Goal: Register for event/course

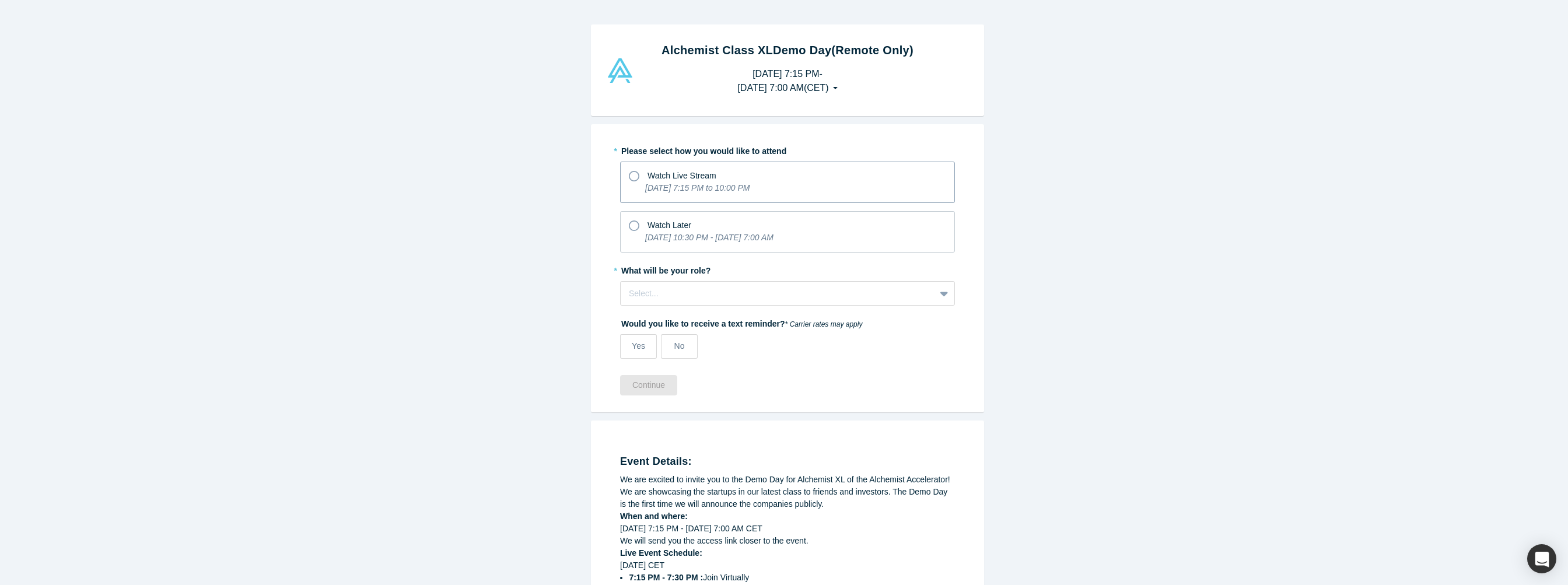
click at [629, 175] on icon at bounding box center [634, 176] width 10 height 10
click at [0, 0] on input "Watch Live Stream [DATE] 7:15 PM to 10:00 PM" at bounding box center [0, 0] width 0 height 0
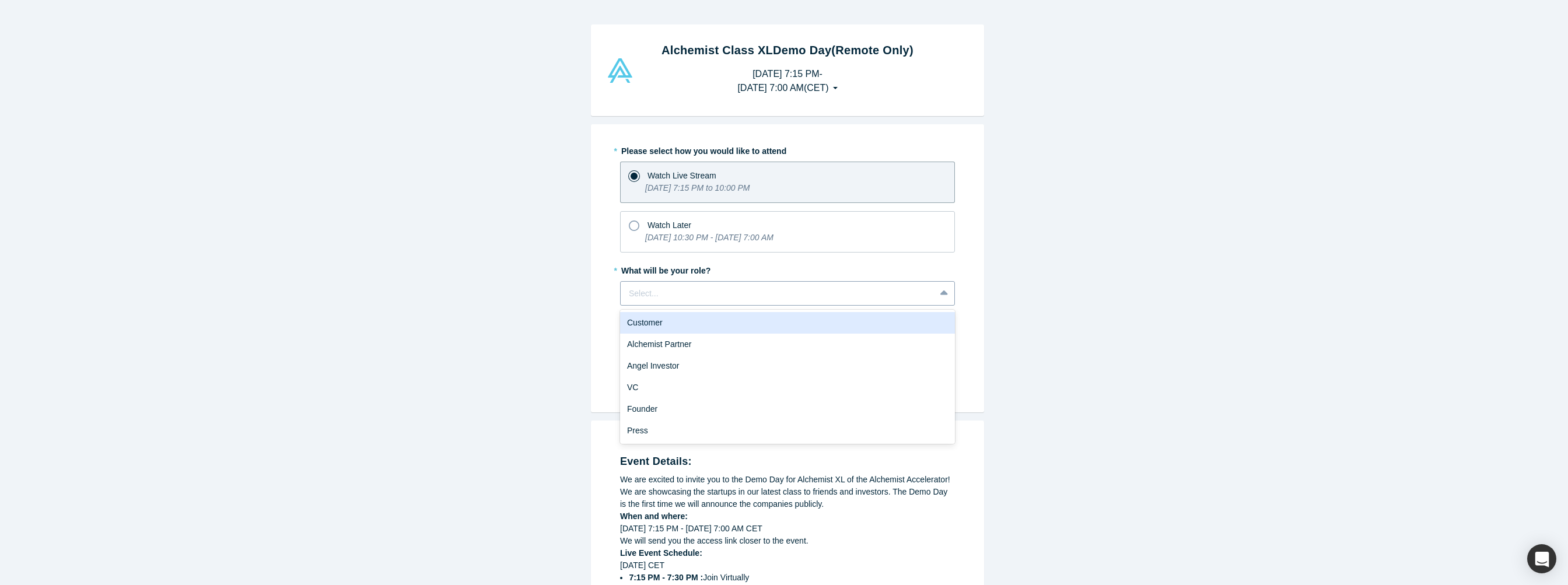
click at [674, 298] on div at bounding box center [777, 294] width 298 height 15
click at [661, 335] on div "Alchemist Partner" at bounding box center [787, 343] width 335 height 21
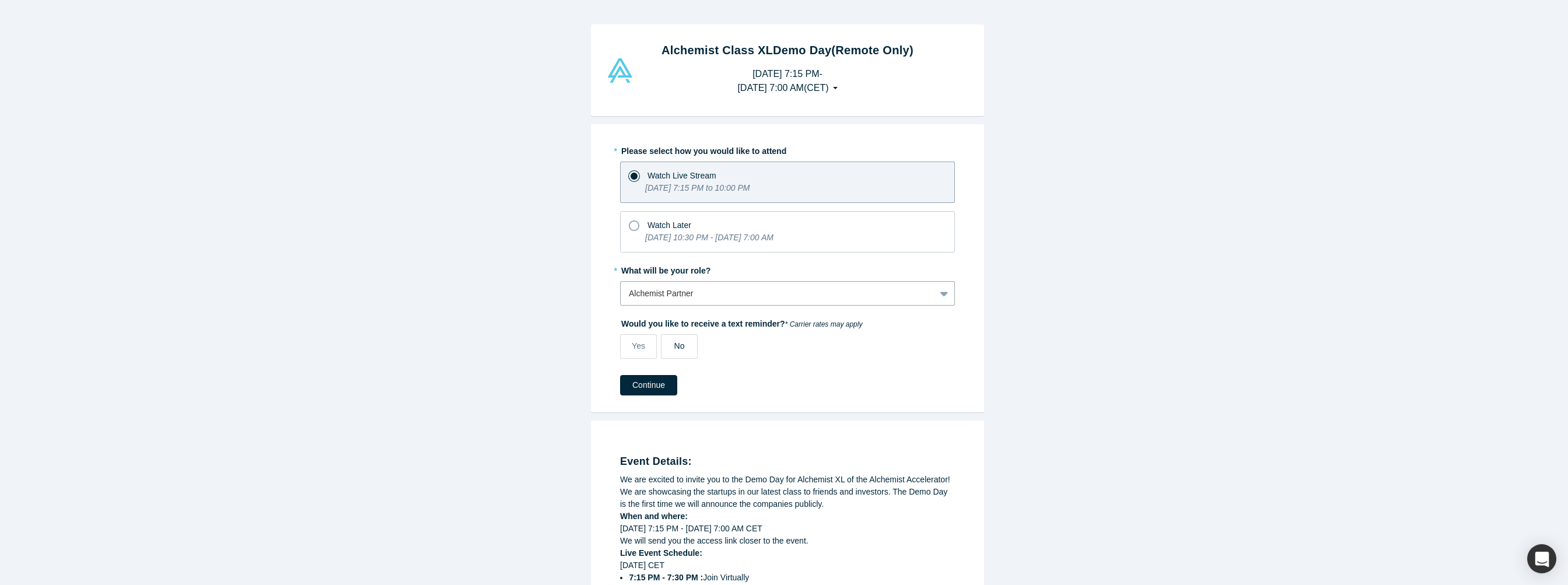
click at [665, 350] on label "No" at bounding box center [679, 346] width 37 height 24
click at [0, 0] on input "No" at bounding box center [0, 0] width 0 height 0
click at [643, 390] on button "Continue" at bounding box center [648, 385] width 57 height 21
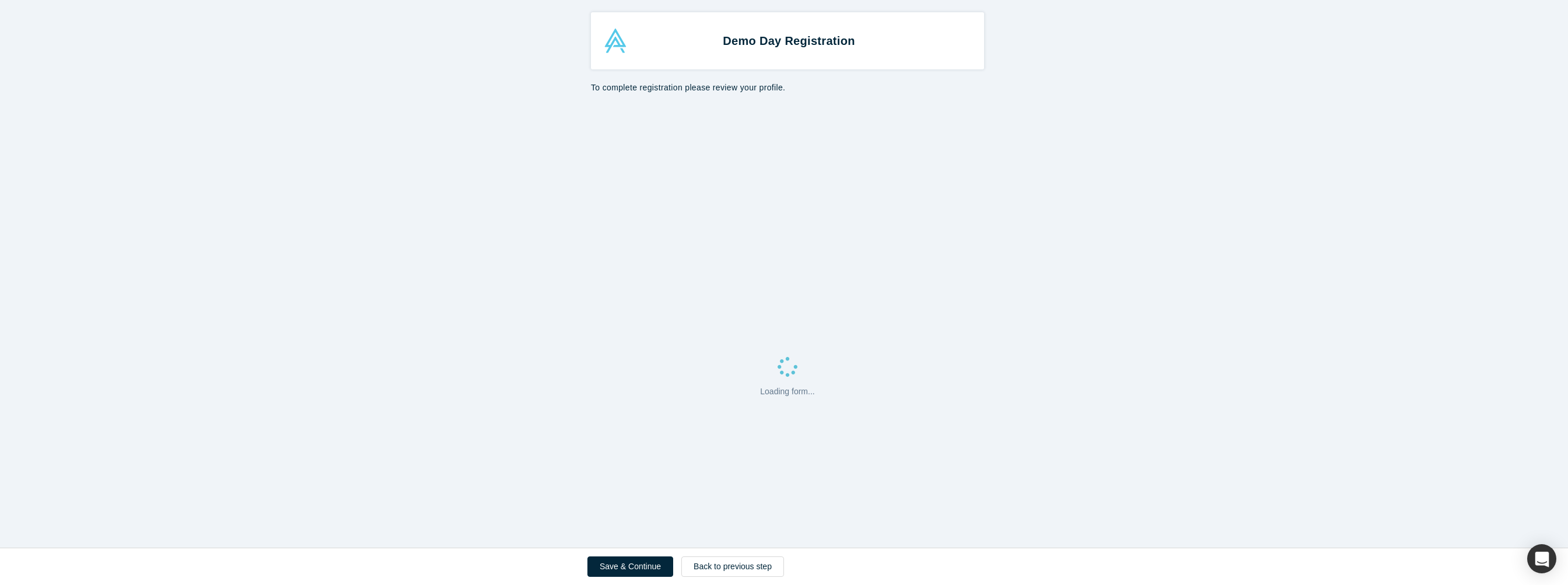
select select "US"
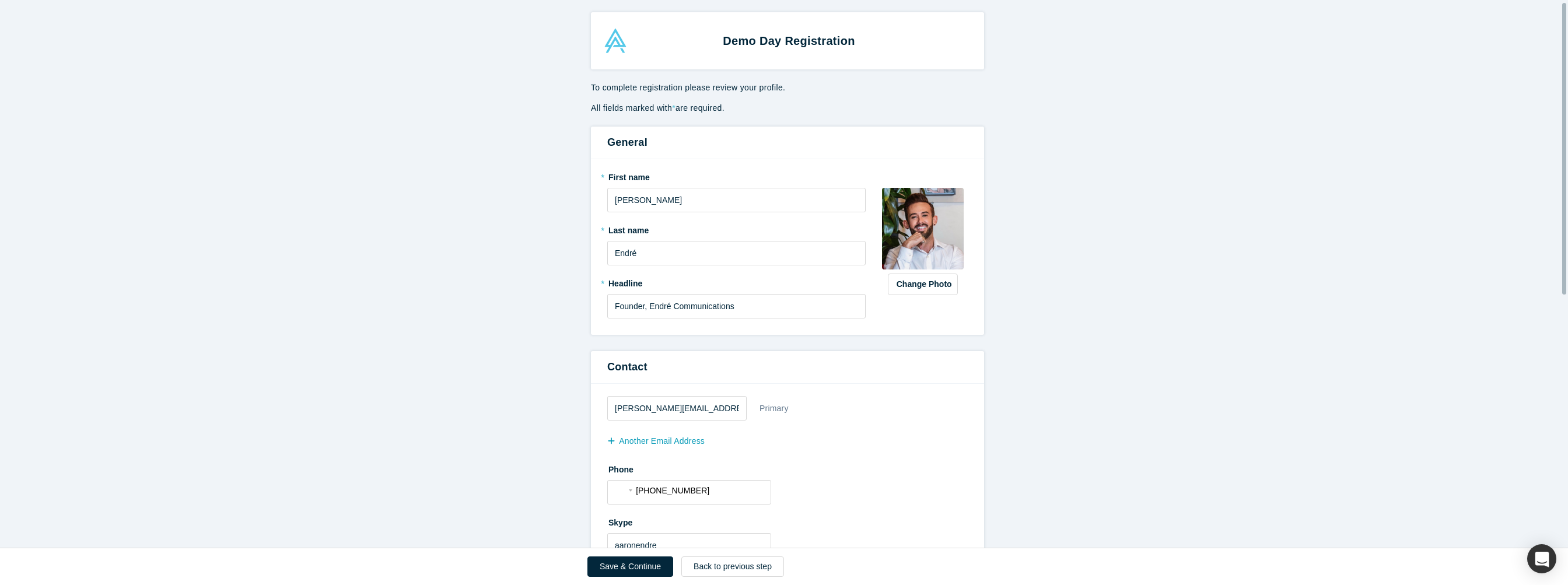
scroll to position [138, 0]
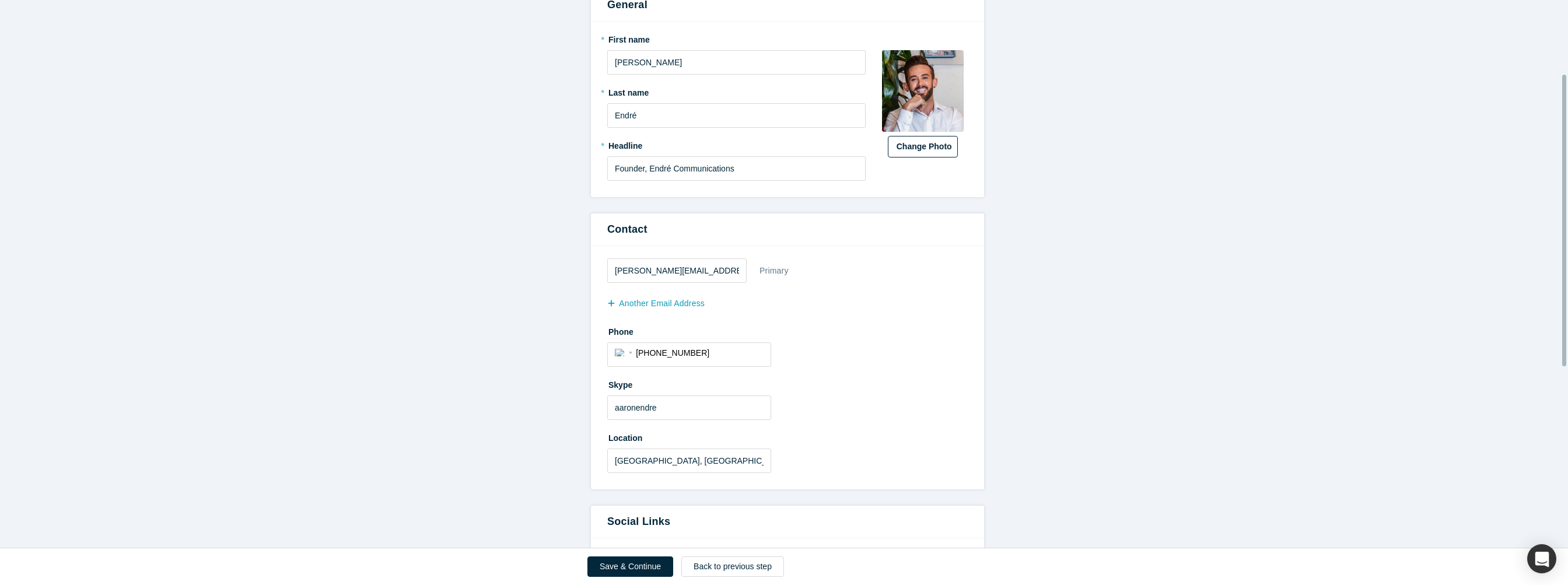
click at [925, 150] on button "Change Photo" at bounding box center [923, 146] width 70 height 21
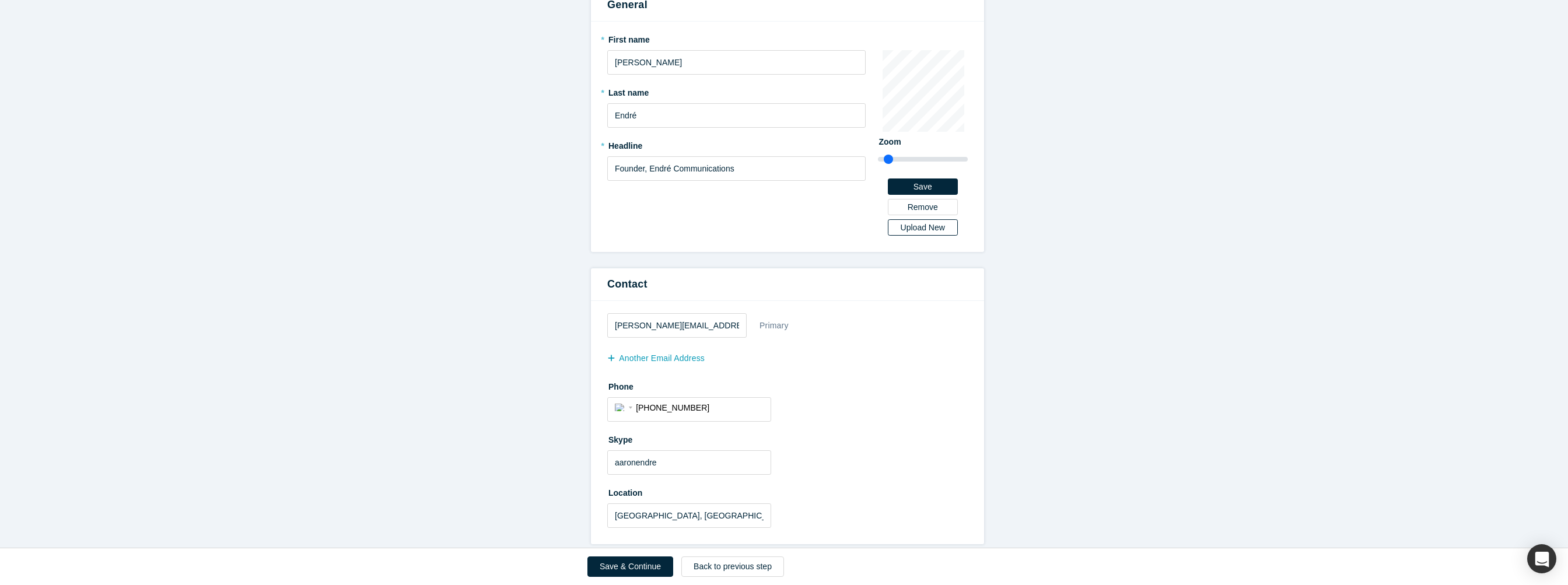
click at [903, 225] on div "Upload New" at bounding box center [922, 227] width 53 height 8
click at [0, 0] on input "Upload New" at bounding box center [0, 0] width 0 height 0
click at [935, 190] on button "Save" at bounding box center [923, 187] width 70 height 16
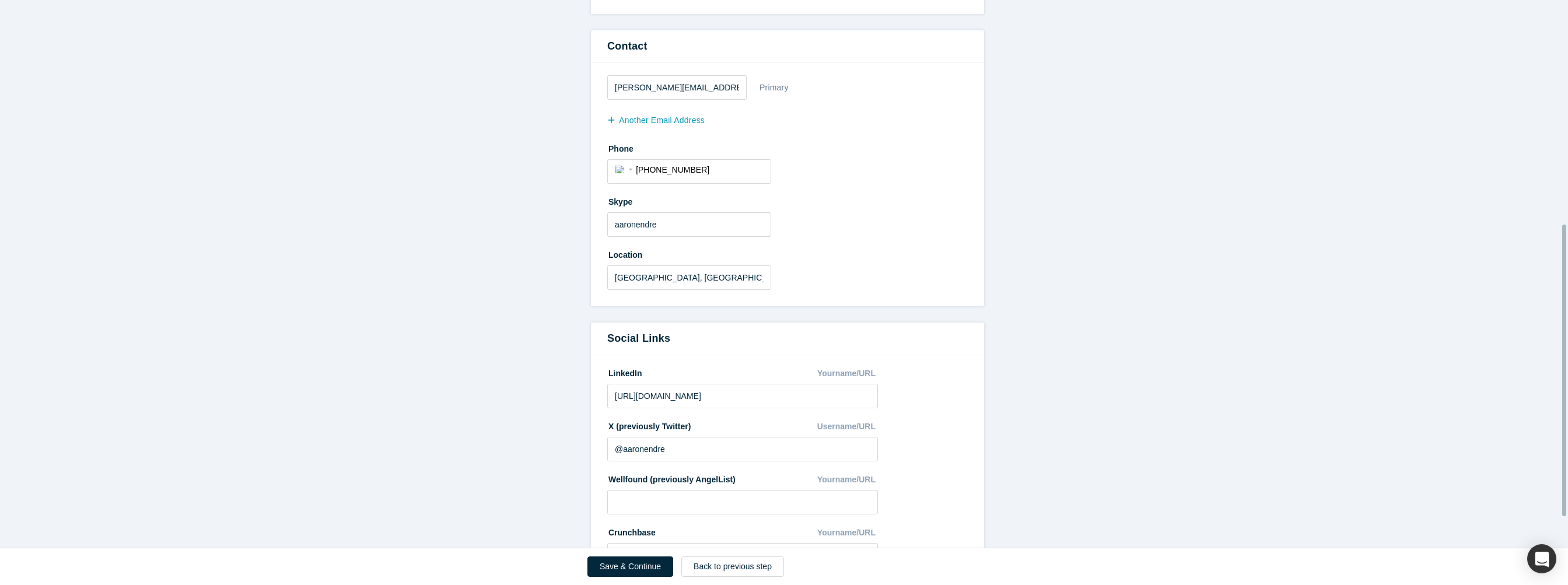
scroll to position [425, 0]
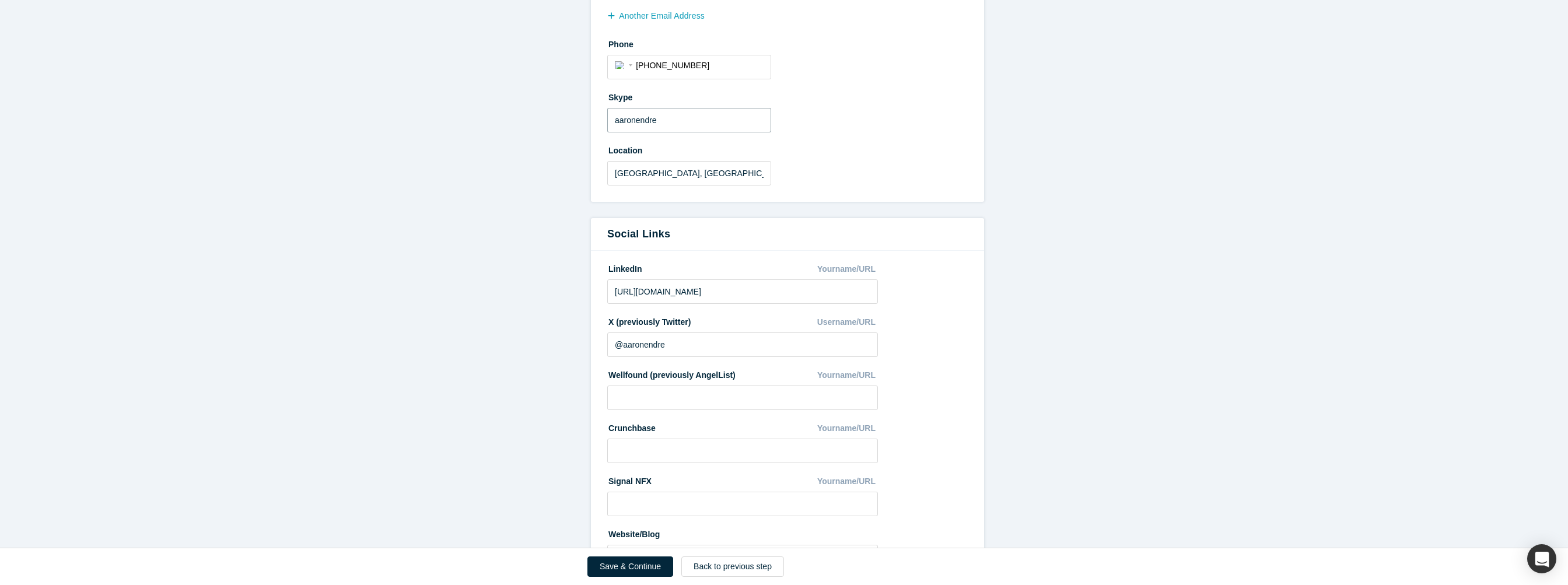
click at [670, 116] on input "aaronendre" at bounding box center [689, 119] width 164 height 24
click at [463, 247] on form "All fields marked with * are required. General * First name [PERSON_NAME] * Las…" at bounding box center [788, 131] width 1575 height 908
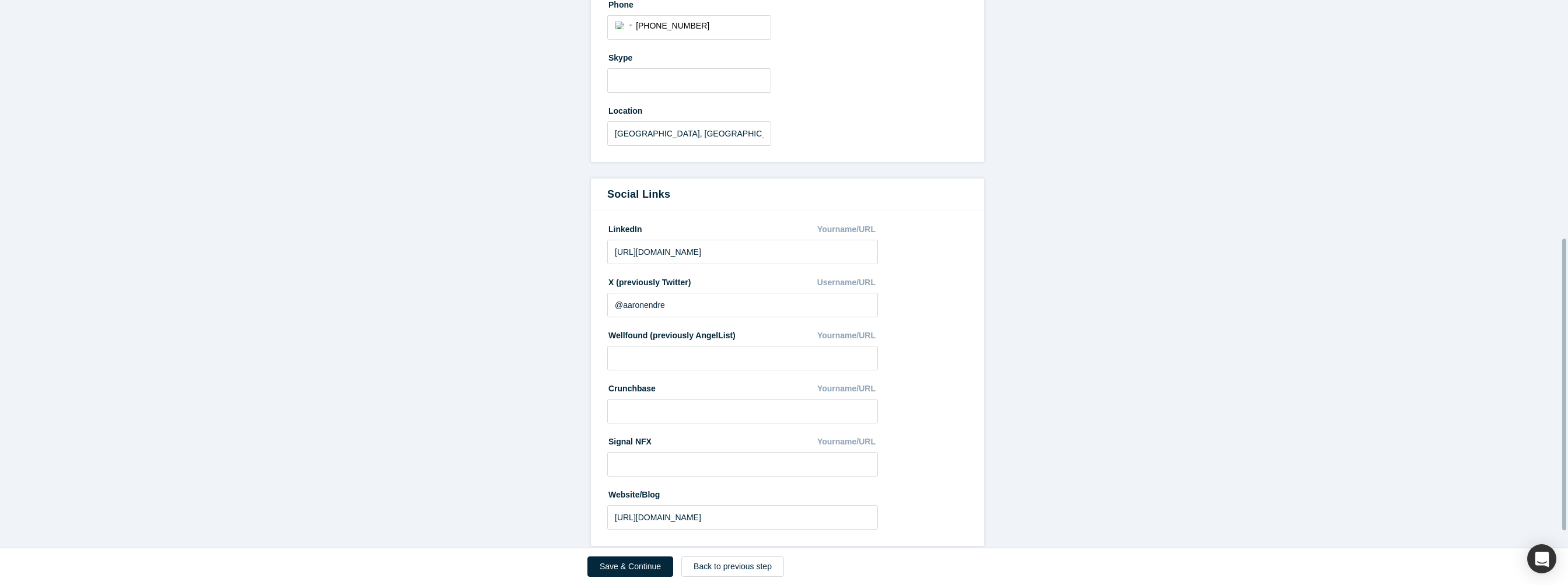
scroll to position [478, 0]
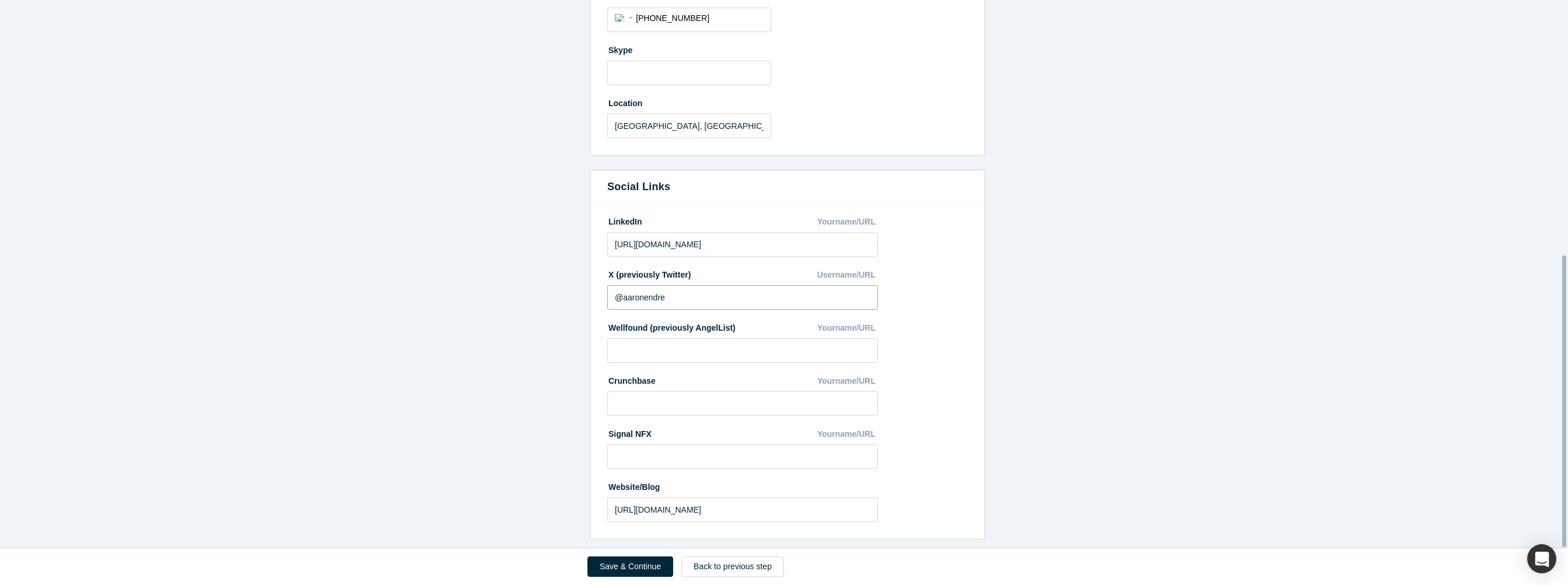
click at [734, 297] on input "@aaronendre" at bounding box center [742, 297] width 270 height 24
type input "@"
click at [494, 362] on form "All fields marked with * are required. General * First name [PERSON_NAME] * Las…" at bounding box center [788, 83] width 1575 height 908
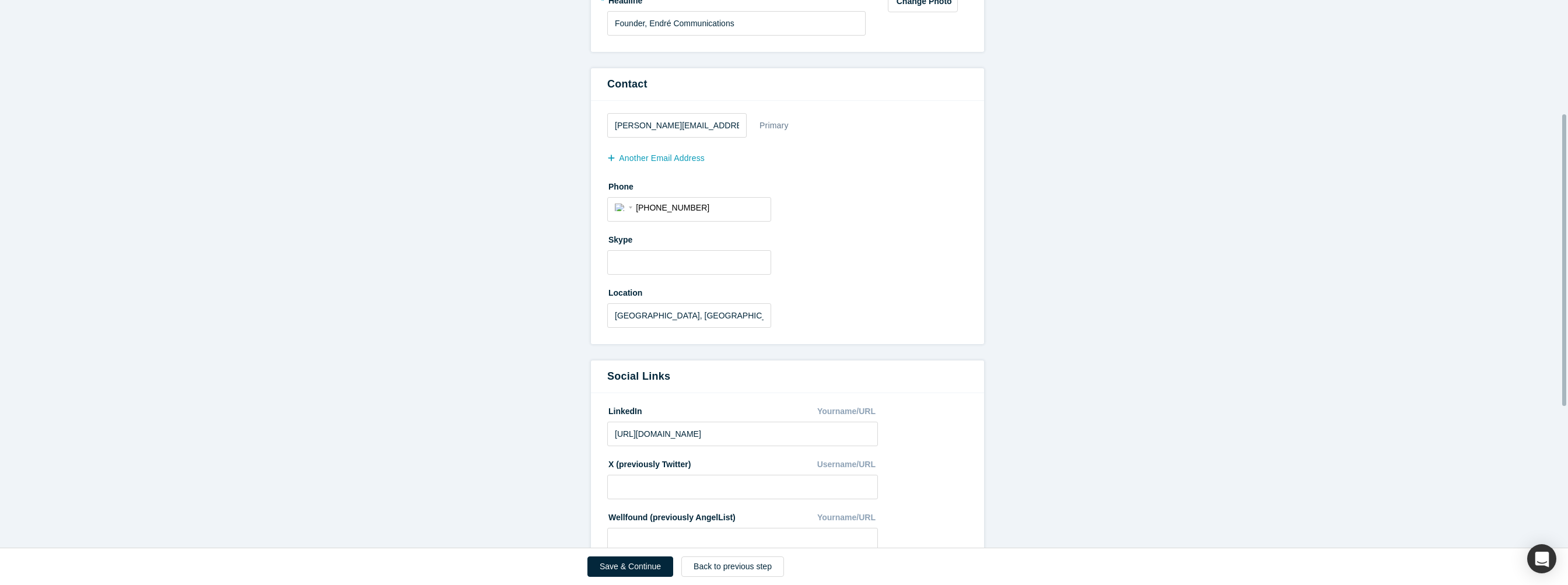
scroll to position [205, 0]
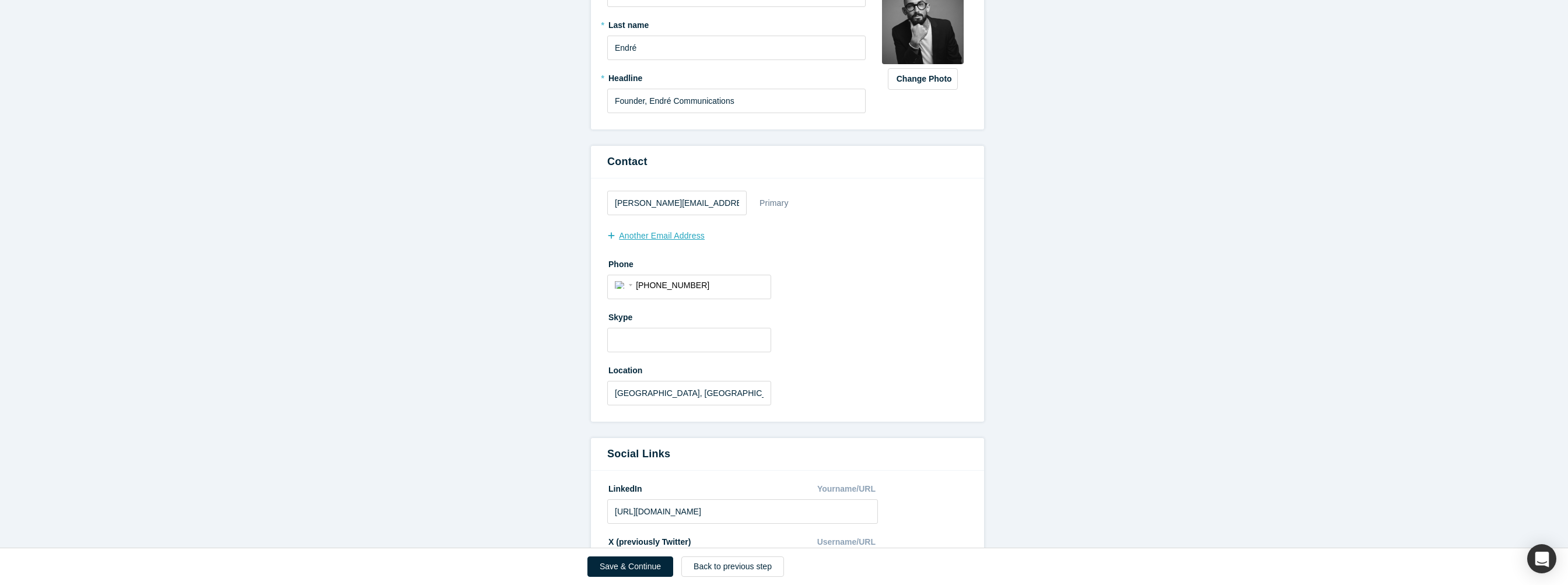
click at [652, 230] on button "another Email Address" at bounding box center [662, 236] width 110 height 21
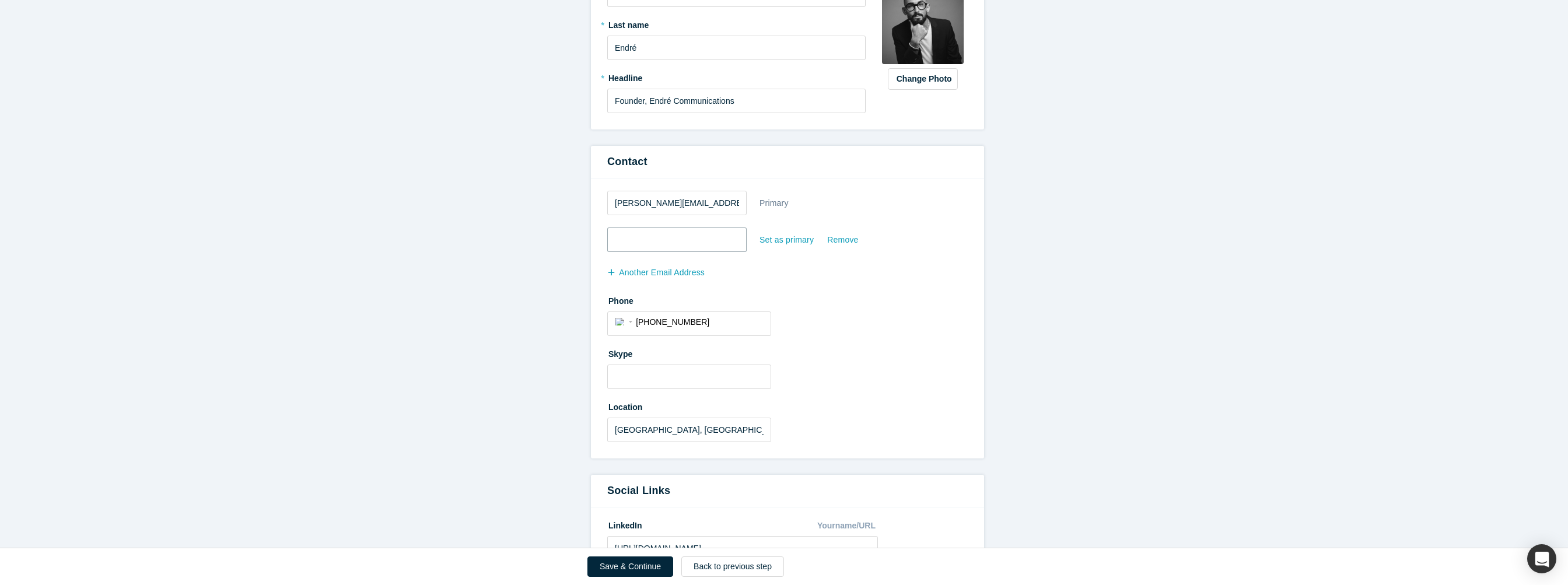
click at [695, 237] on input "email" at bounding box center [677, 239] width 139 height 24
type input "[PERSON_NAME][EMAIL_ADDRESS][DOMAIN_NAME]"
click at [794, 237] on div "Set as primary" at bounding box center [787, 240] width 56 height 21
click at [0, 0] on input "Set as primary" at bounding box center [0, 0] width 0 height 0
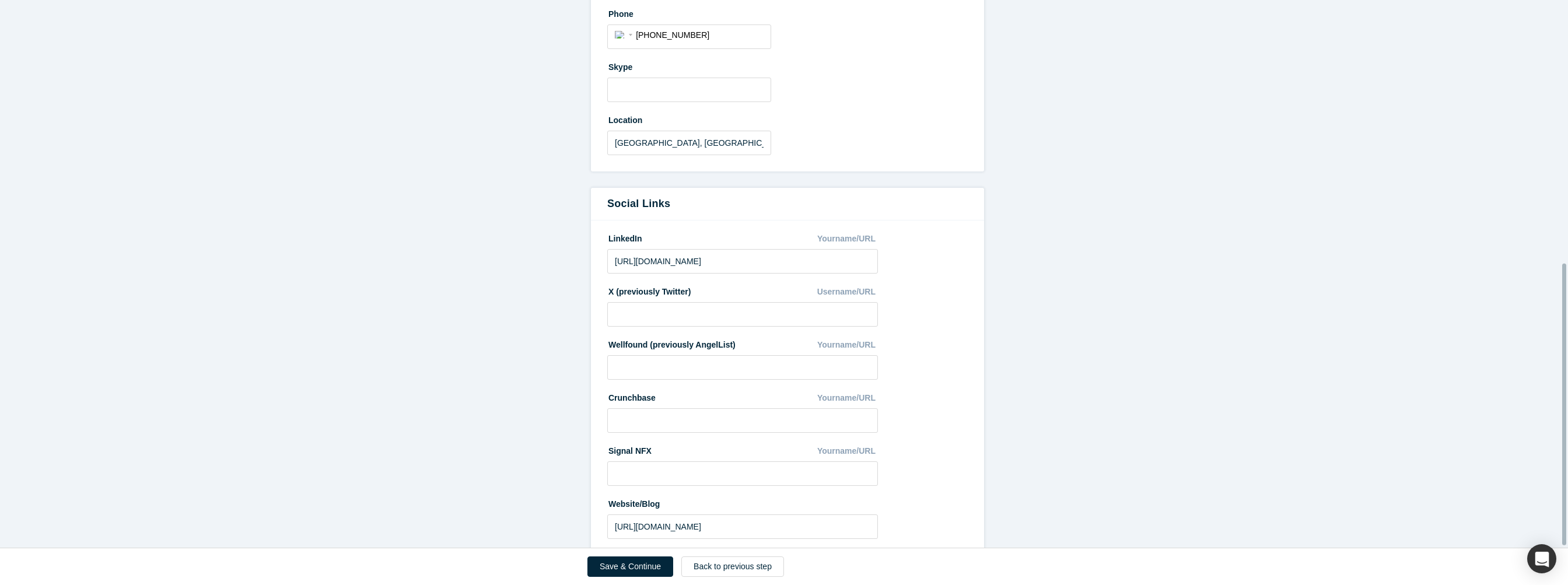
scroll to position [515, 0]
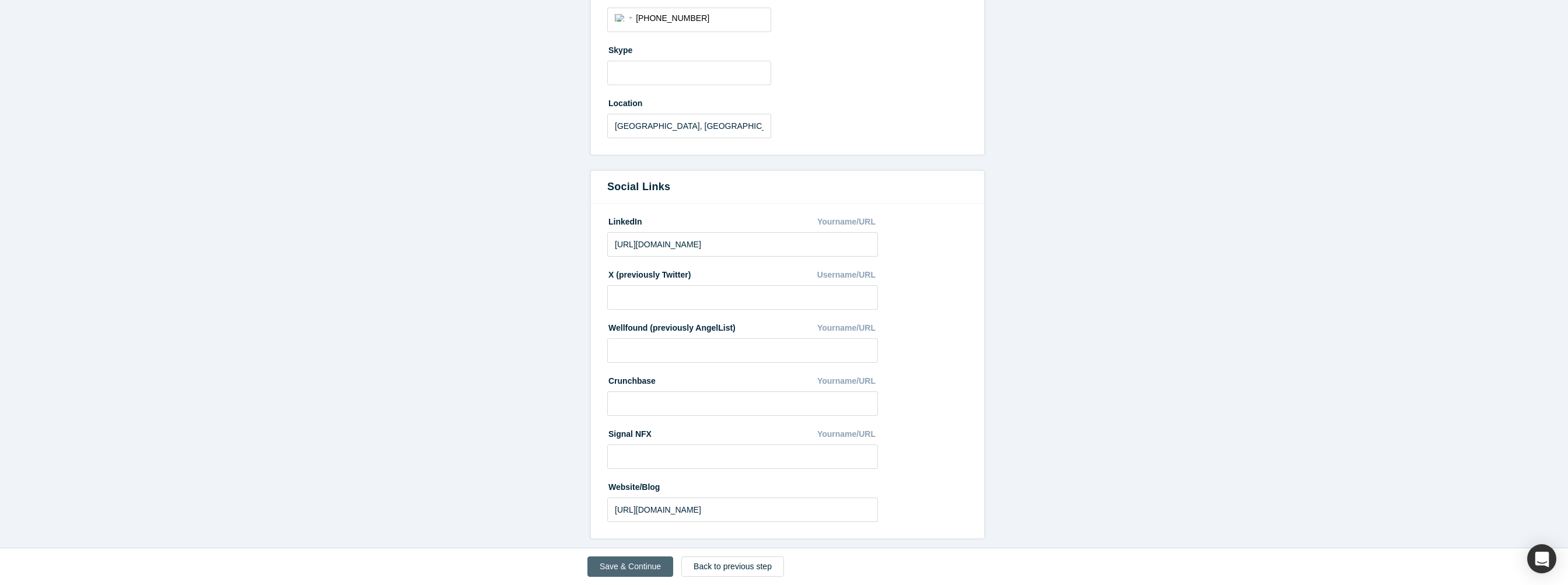
click at [637, 567] on button "Save & Continue" at bounding box center [630, 567] width 86 height 21
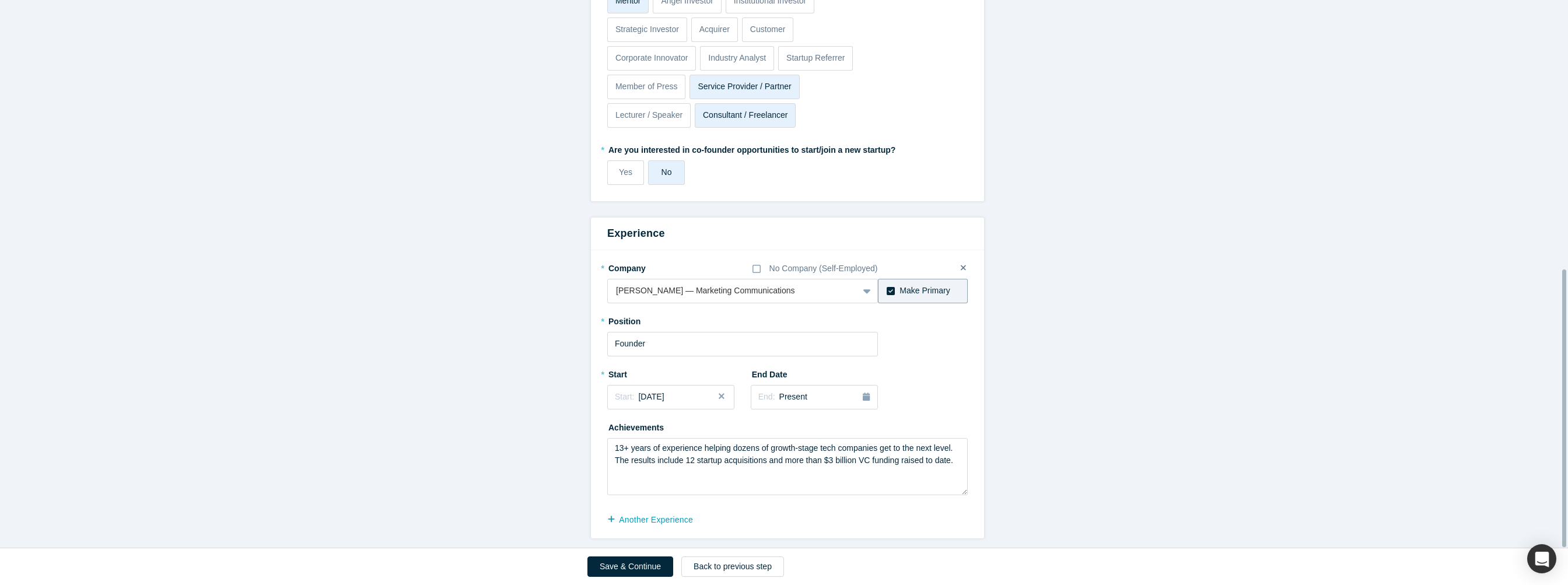
scroll to position [530, 0]
click at [863, 287] on icon at bounding box center [867, 291] width 7 height 12
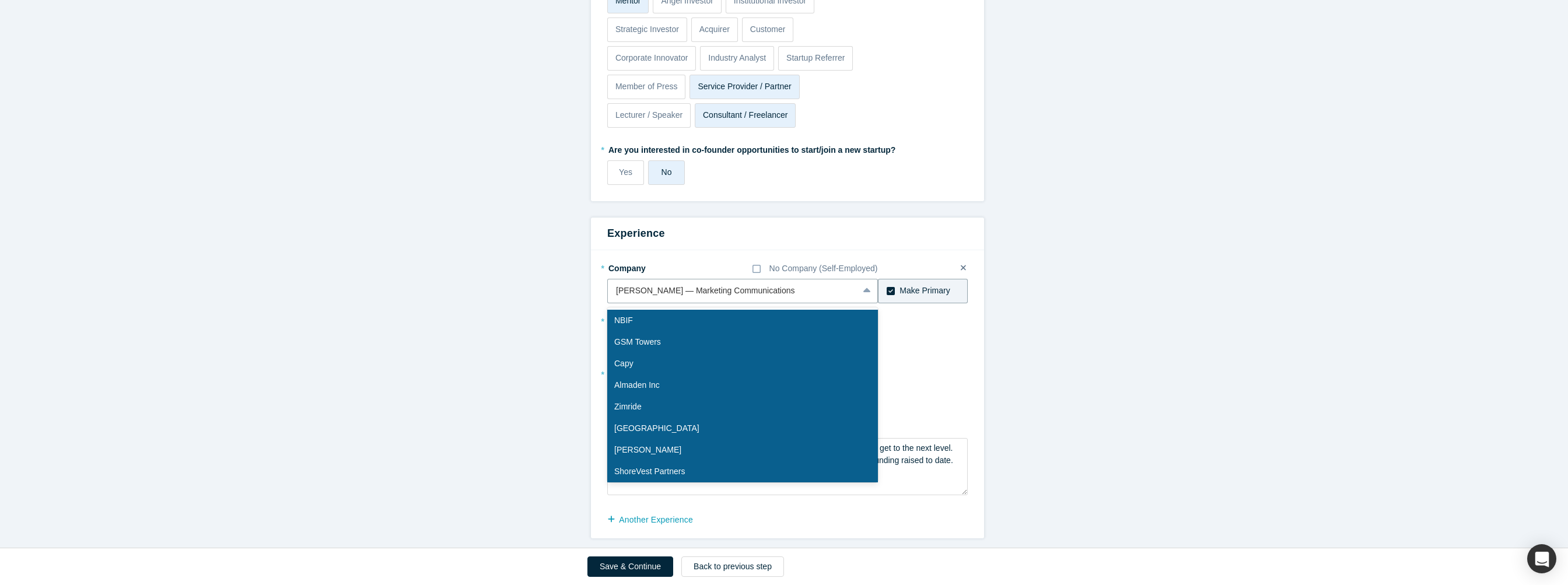
click at [516, 306] on form "Achievements * What are your top 3-5 professional achievements? 13+ years of ex…" at bounding box center [788, 48] width 1575 height 981
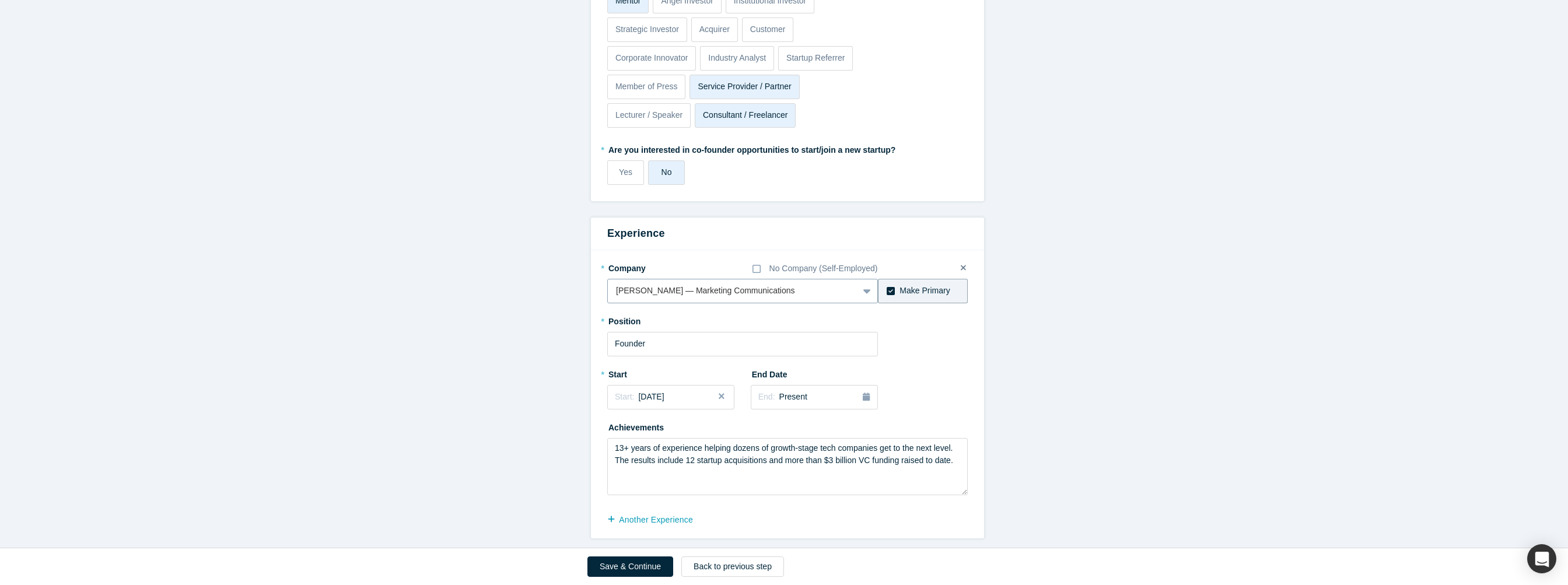
click at [755, 288] on div at bounding box center [733, 291] width 234 height 15
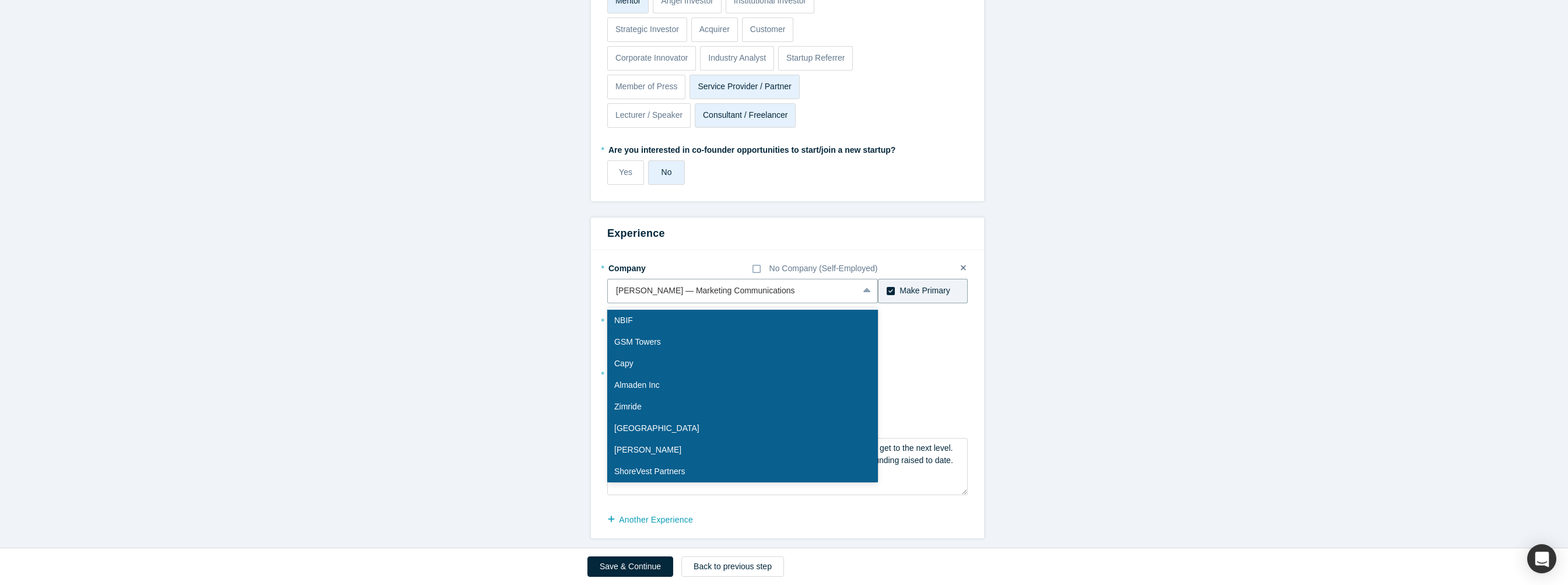
click at [557, 318] on form "Achievements * What are your top 3-5 professional achievements? 13+ years of ex…" at bounding box center [788, 48] width 1575 height 981
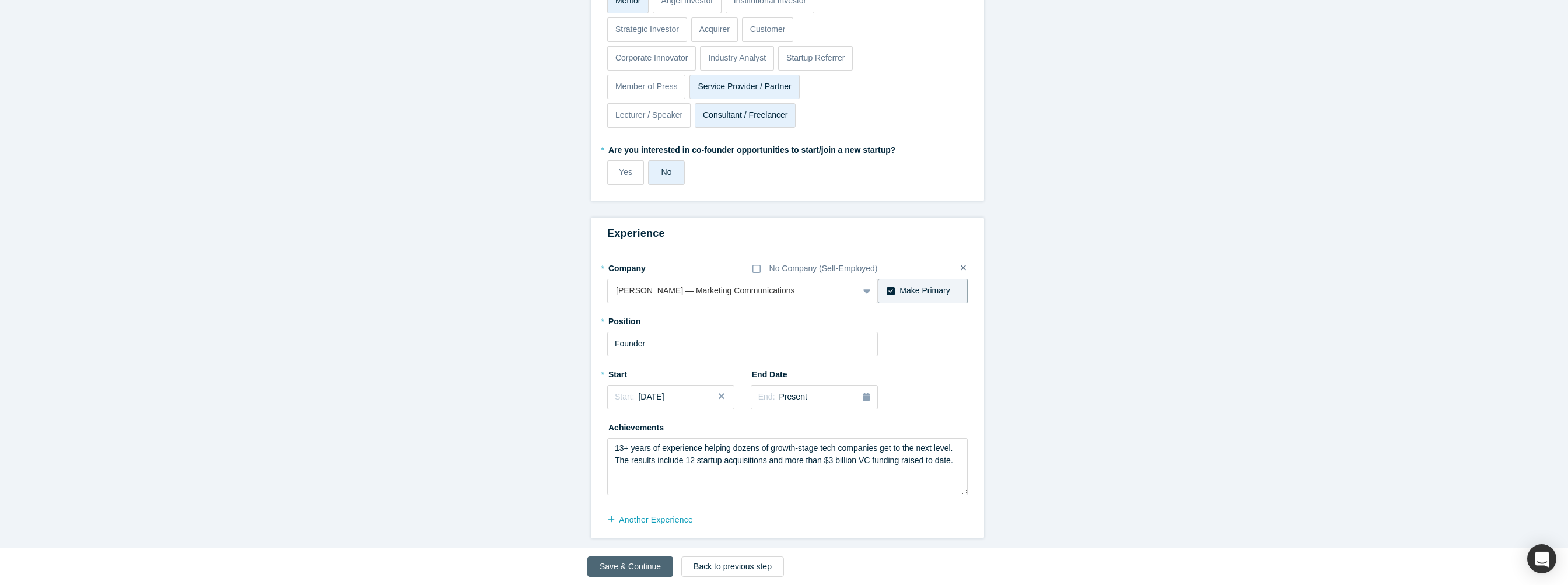
click at [619, 566] on button "Save & Continue" at bounding box center [630, 567] width 86 height 21
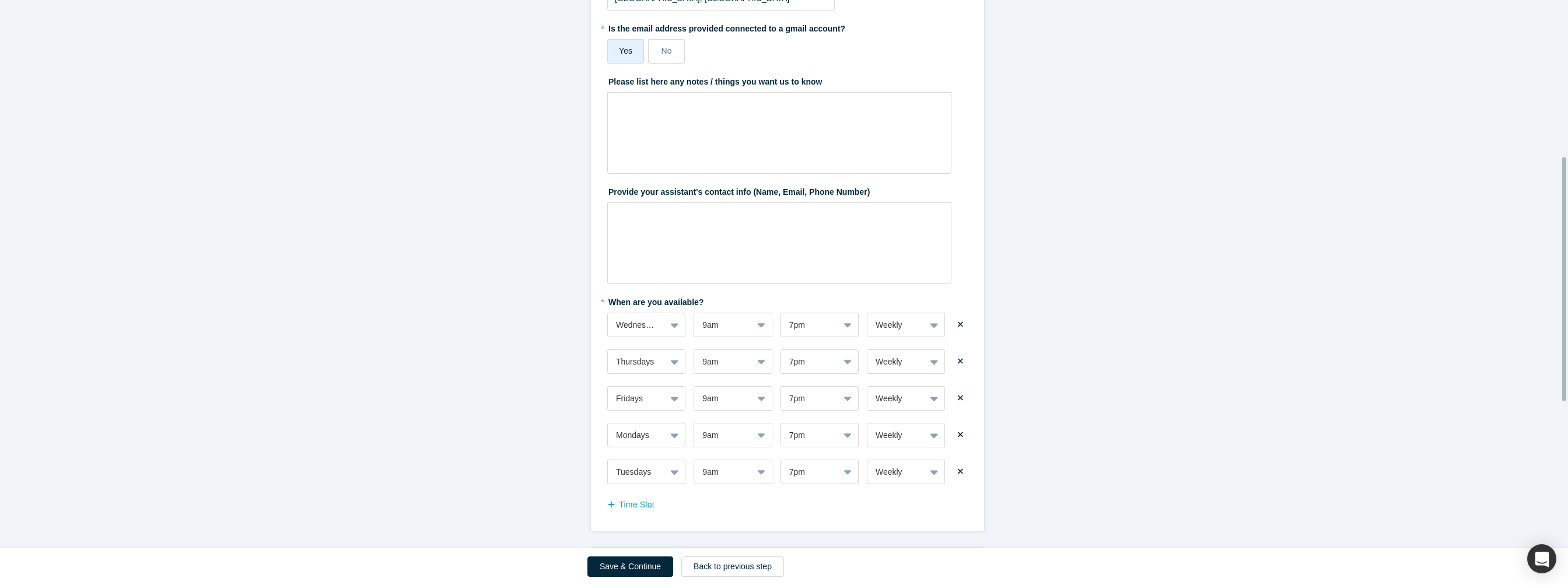
scroll to position [437, 0]
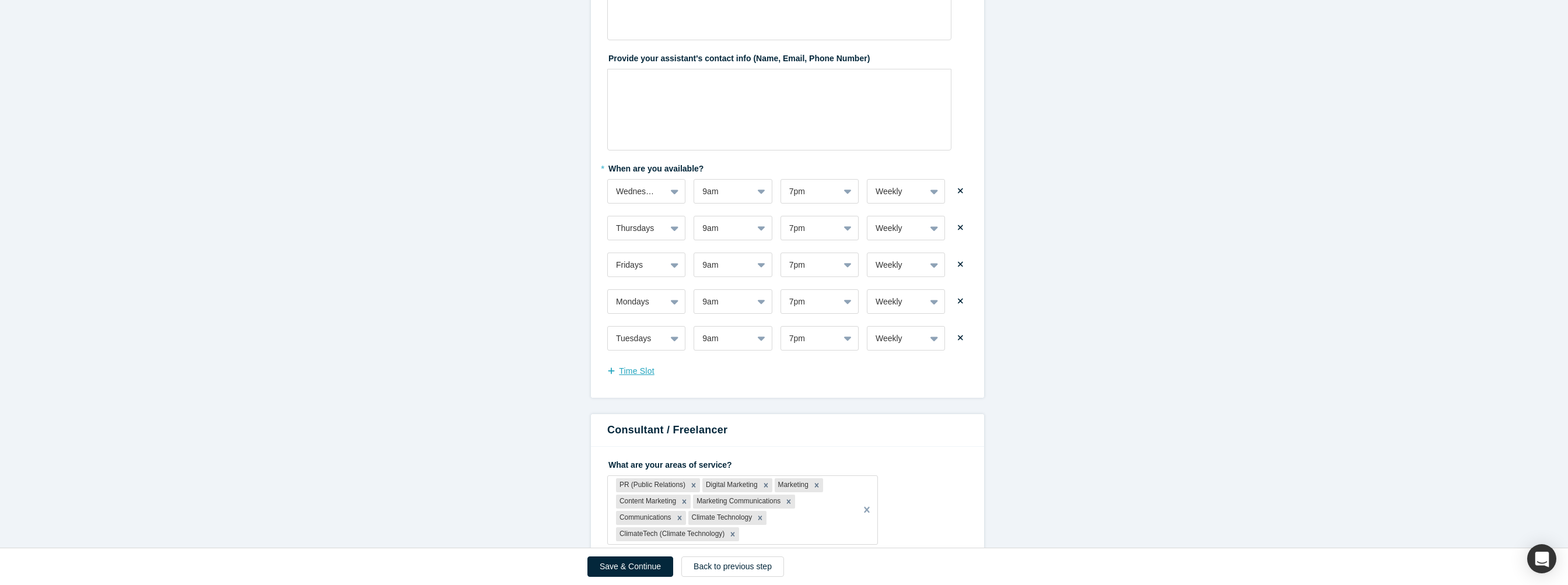
click at [649, 368] on button "Time Slot" at bounding box center [637, 371] width 59 height 21
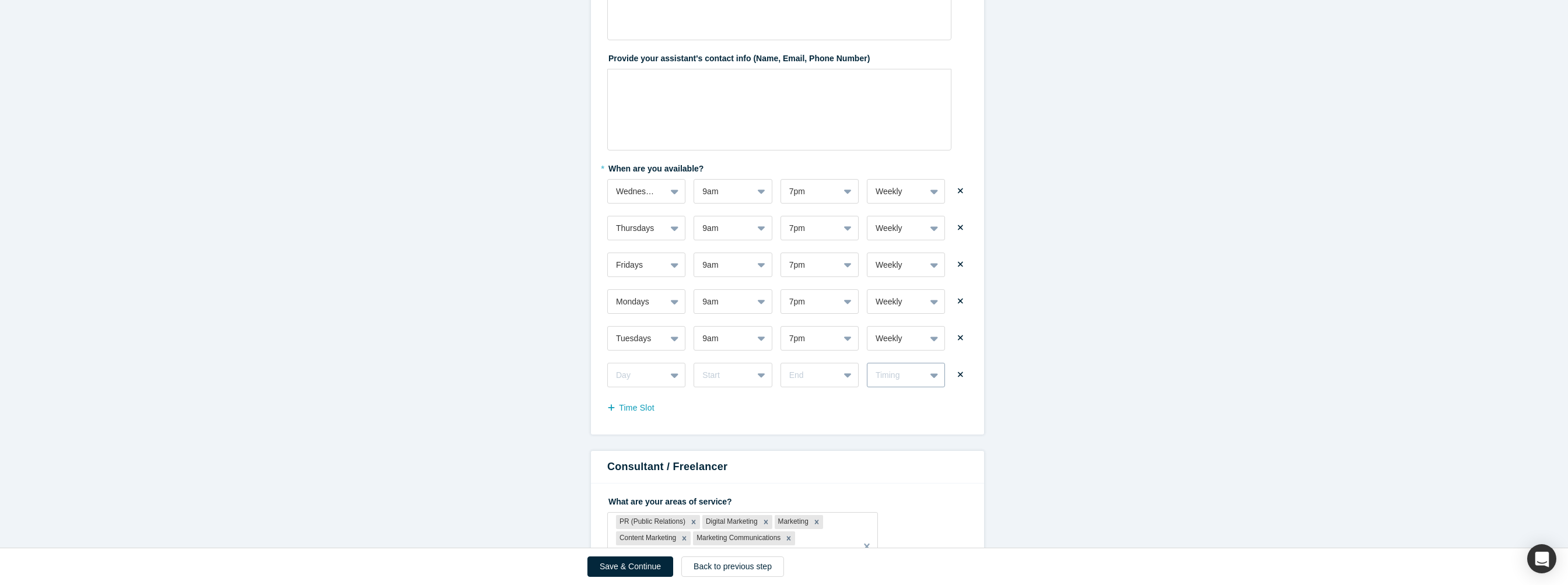
click at [892, 370] on div "Timing" at bounding box center [896, 375] width 42 height 12
click at [1049, 370] on form "Mentor / Advisor * What mentor type would you prefer? Regular Mentor - Dedicate…" at bounding box center [788, 228] width 1575 height 1169
click at [958, 378] on icon at bounding box center [960, 374] width 5 height 8
click at [0, 0] on input "checkbox" at bounding box center [0, 0] width 0 height 0
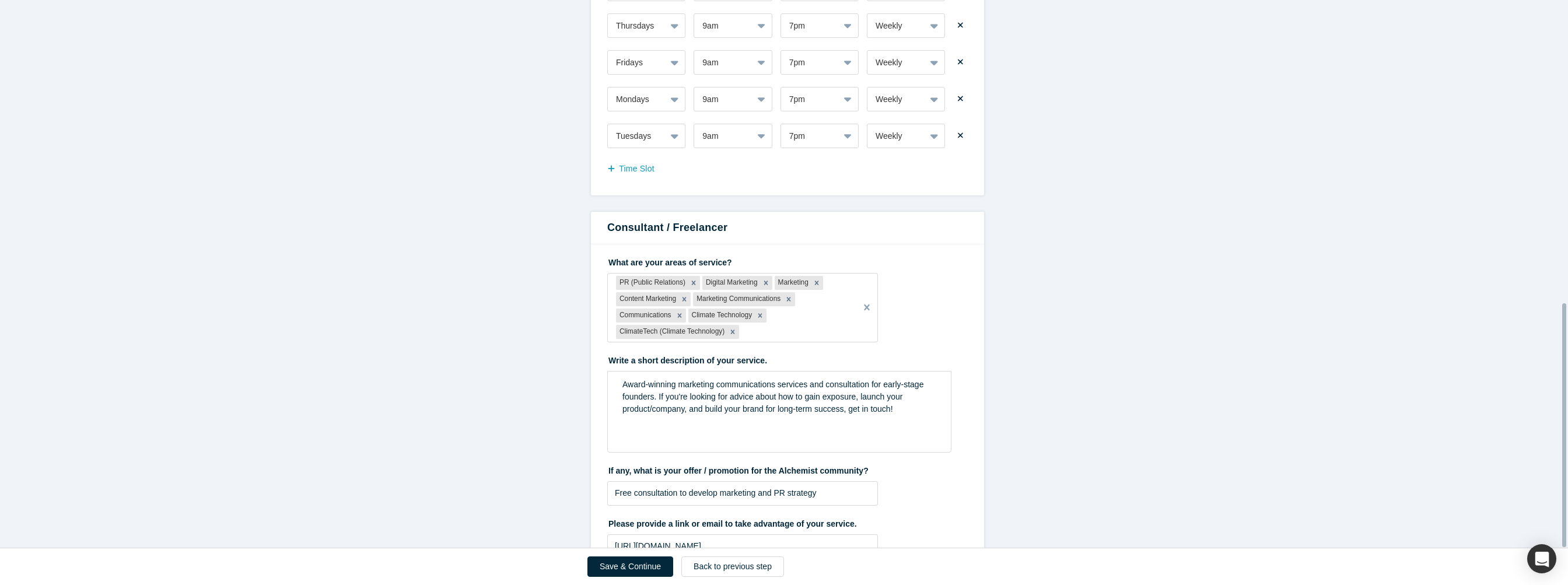
scroll to position [682, 0]
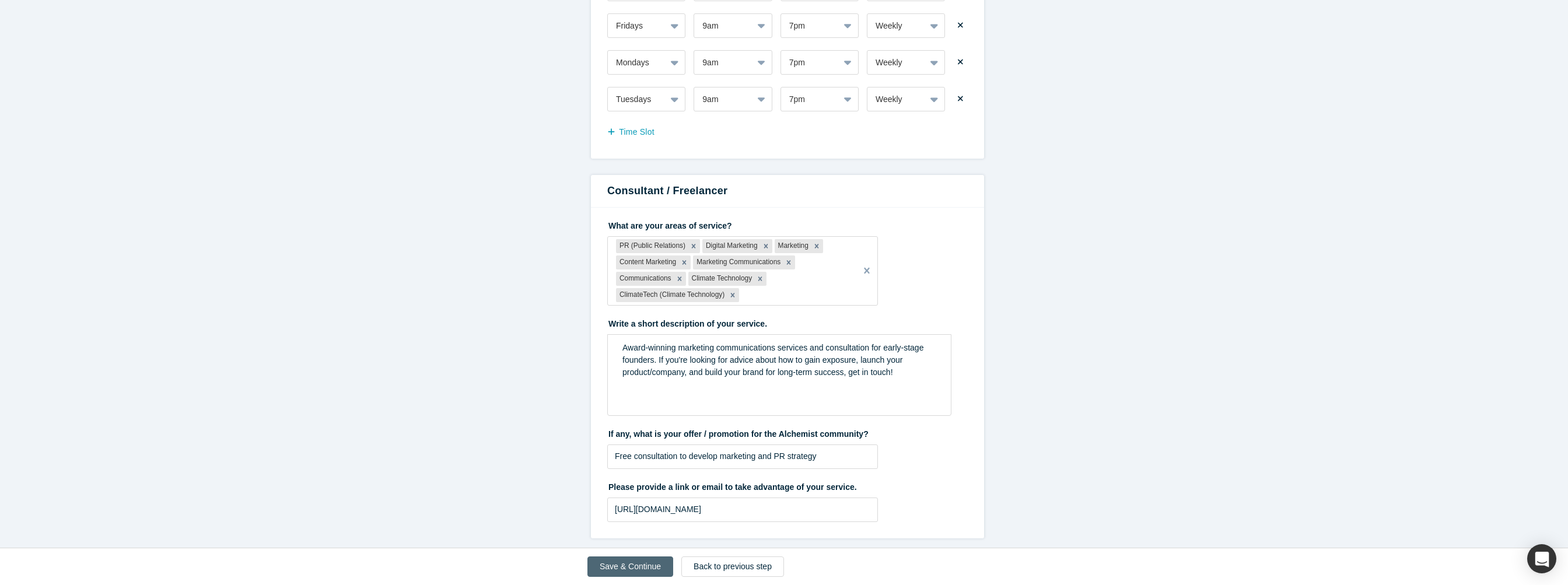
click at [645, 569] on button "Save & Continue" at bounding box center [630, 567] width 86 height 21
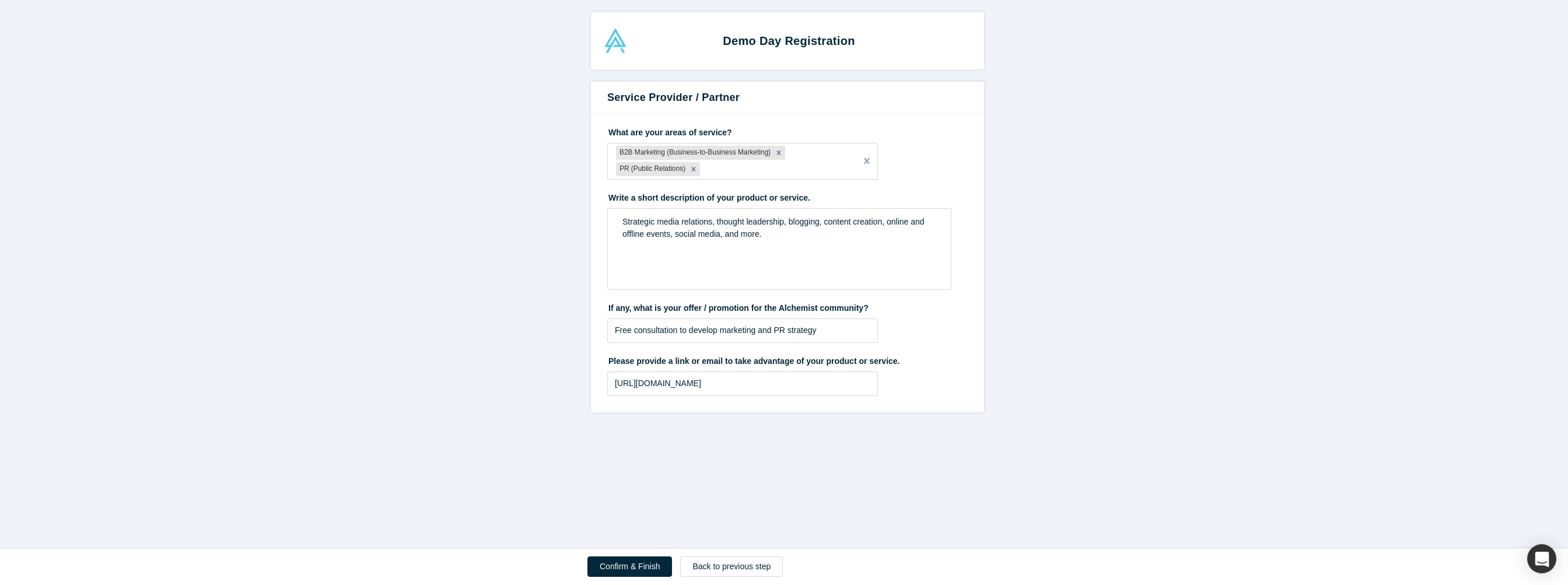
scroll to position [0, 0]
click at [647, 560] on button "Confirm & Finish" at bounding box center [629, 567] width 84 height 21
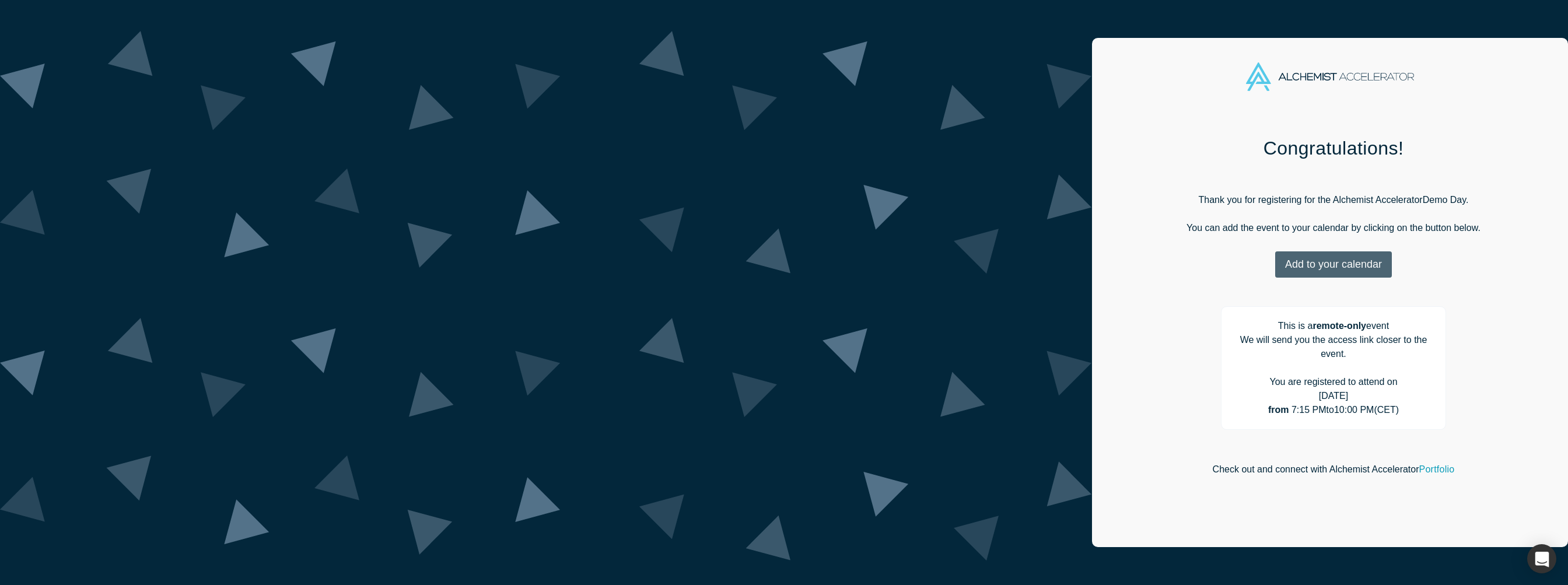
click at [1275, 256] on button "Add to your calendar" at bounding box center [1333, 264] width 117 height 26
click at [1302, 324] on link "Google" at bounding box center [1330, 323] width 56 height 10
